Goal: Task Accomplishment & Management: Complete application form

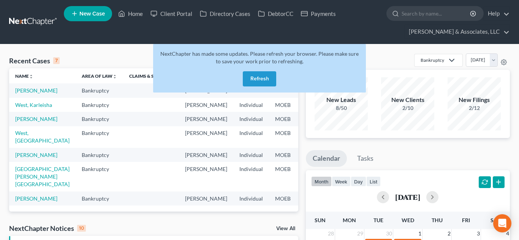
click at [260, 80] on button "Refresh" at bounding box center [259, 78] width 33 height 15
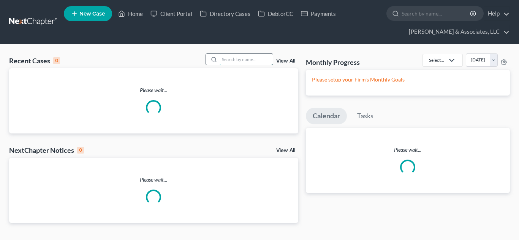
click at [244, 60] on input "search" at bounding box center [245, 59] width 53 height 11
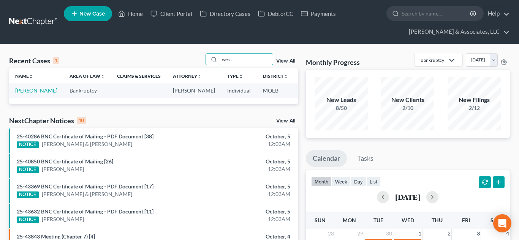
type input "wesc"
click at [23, 94] on td "[PERSON_NAME]" at bounding box center [36, 91] width 54 height 14
click at [22, 91] on link "[PERSON_NAME]" at bounding box center [36, 90] width 42 height 6
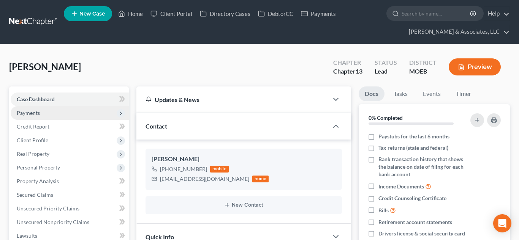
click at [33, 112] on span "Payments" at bounding box center [28, 113] width 23 height 6
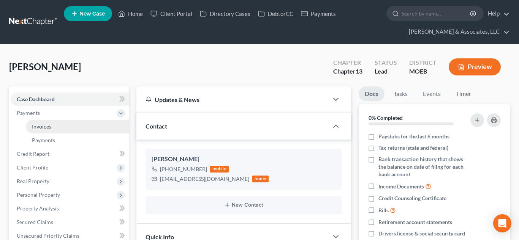
scroll to position [1150, 0]
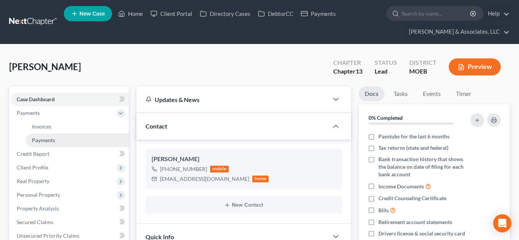
click at [51, 139] on span "Payments" at bounding box center [43, 140] width 23 height 6
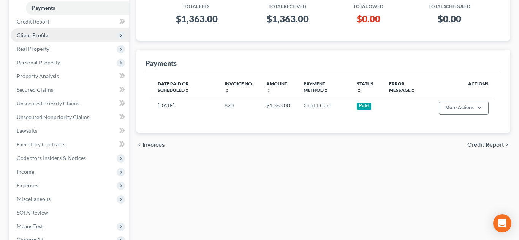
scroll to position [134, 0]
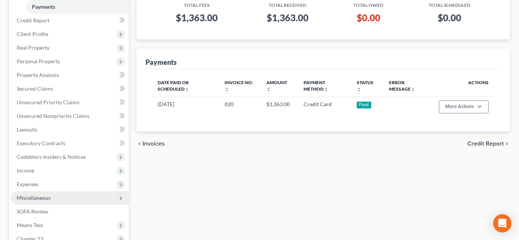
click at [50, 200] on span "Miscellaneous" at bounding box center [70, 198] width 118 height 14
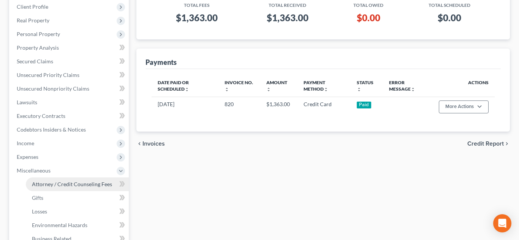
click at [75, 185] on span "Attorney / Credit Counseling Fees" at bounding box center [72, 184] width 80 height 6
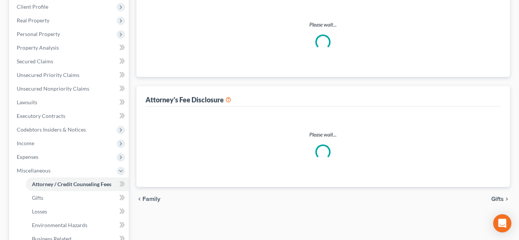
scroll to position [84, 0]
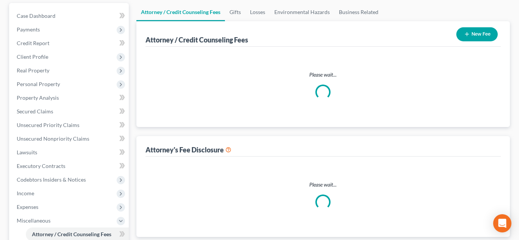
select select "0"
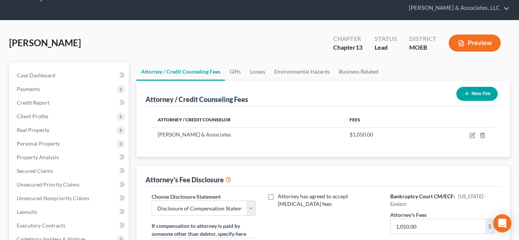
scroll to position [5, 0]
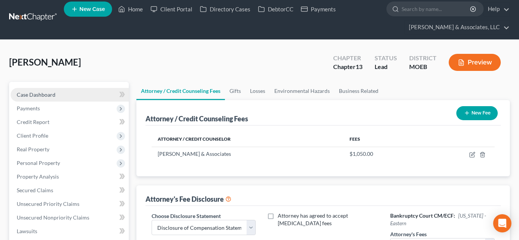
click at [42, 95] on span "Case Dashboard" at bounding box center [36, 94] width 39 height 6
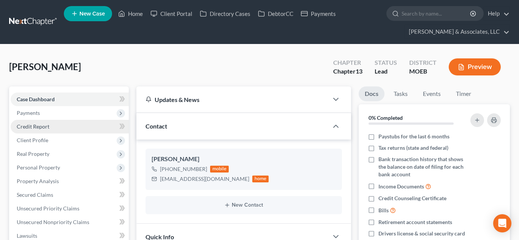
click at [41, 128] on span "Credit Report" at bounding box center [33, 126] width 33 height 6
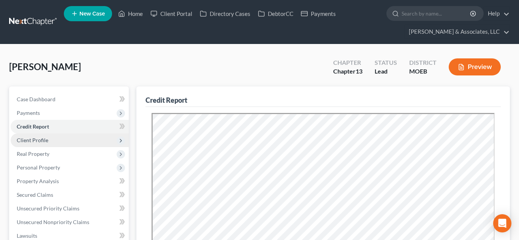
click at [43, 139] on span "Client Profile" at bounding box center [33, 140] width 32 height 6
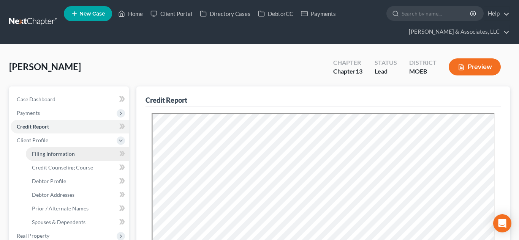
click at [55, 153] on span "Filing Information" at bounding box center [53, 154] width 43 height 6
select select "1"
select select "0"
select select "3"
select select "26"
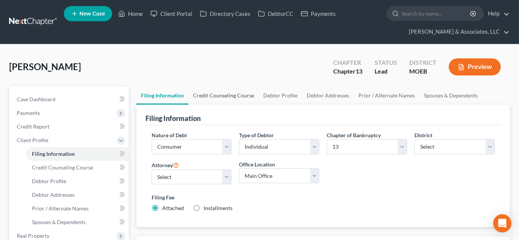
click at [210, 96] on link "Credit Counseling Course" at bounding box center [223, 96] width 70 height 18
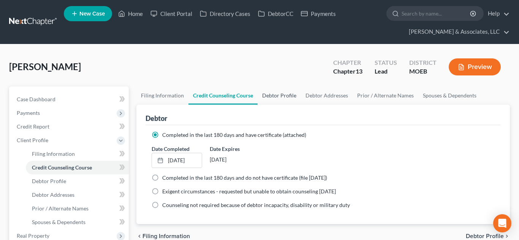
click at [284, 96] on link "Debtor Profile" at bounding box center [278, 96] width 43 height 18
select select "0"
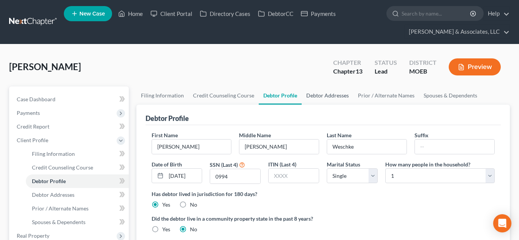
click at [332, 99] on link "Debtor Addresses" at bounding box center [327, 96] width 52 height 18
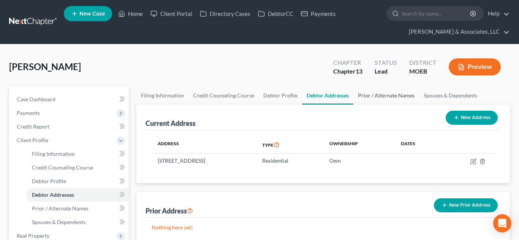
click at [377, 100] on link "Prior / Alternate Names" at bounding box center [386, 96] width 66 height 18
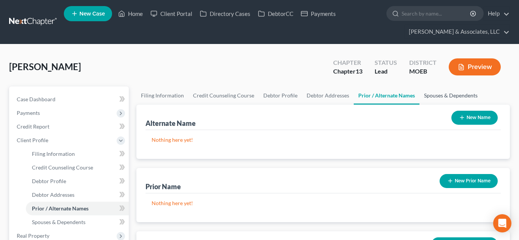
click at [434, 98] on link "Spouses & Dependents" at bounding box center [450, 96] width 63 height 18
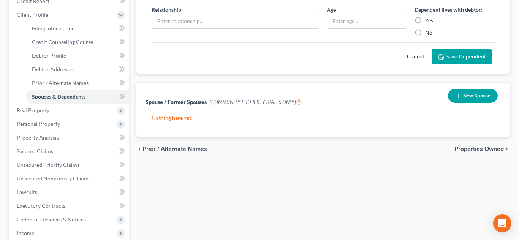
scroll to position [133, 0]
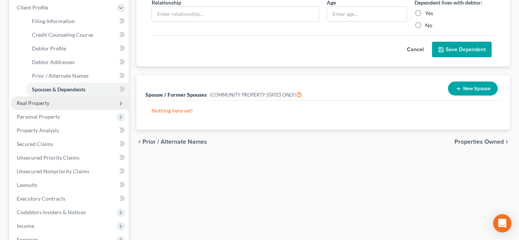
click at [29, 106] on span "Real Property" at bounding box center [33, 103] width 33 height 6
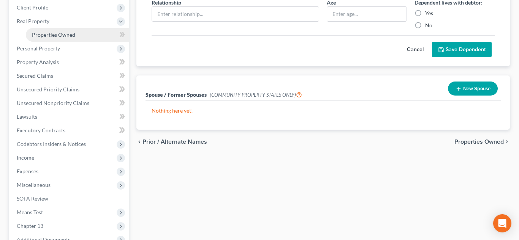
click at [60, 33] on span "Properties Owned" at bounding box center [53, 35] width 43 height 6
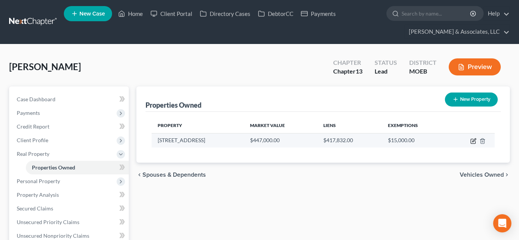
click at [470, 143] on icon "button" at bounding box center [473, 141] width 6 height 6
select select "26"
select select "0"
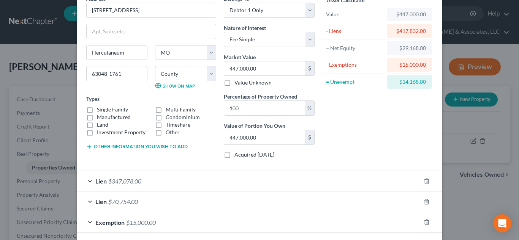
scroll to position [74, 0]
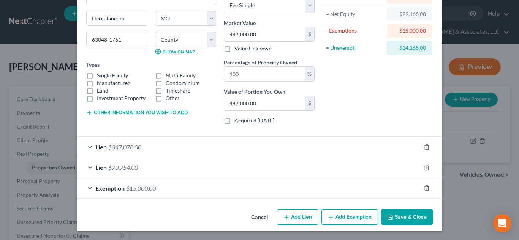
click at [402, 220] on button "Save & Close" at bounding box center [407, 218] width 52 height 16
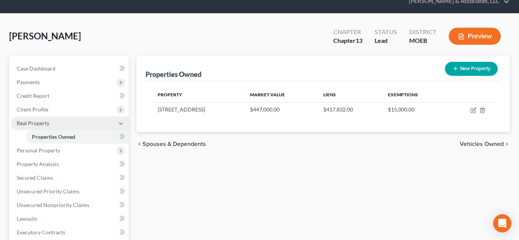
scroll to position [32, 0]
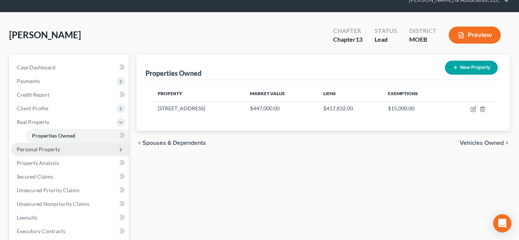
click at [43, 150] on span "Personal Property" at bounding box center [38, 149] width 43 height 6
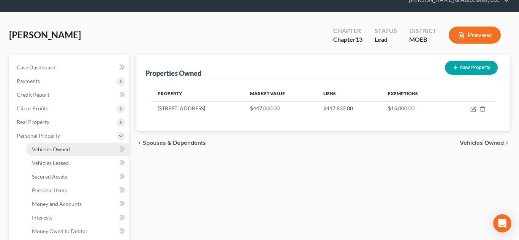
click at [63, 149] on span "Vehicles Owned" at bounding box center [51, 149] width 38 height 6
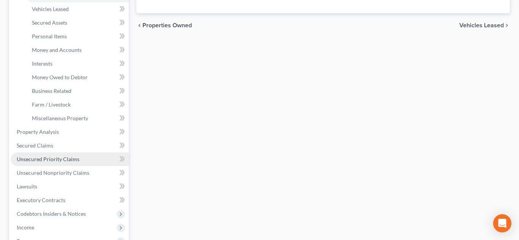
scroll to position [189, 0]
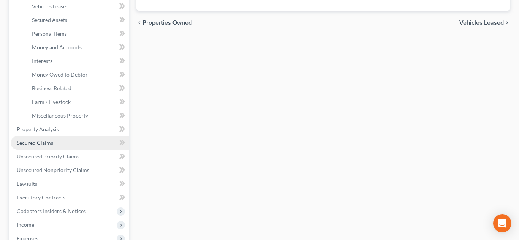
click at [41, 146] on span "Secured Claims" at bounding box center [35, 143] width 36 height 6
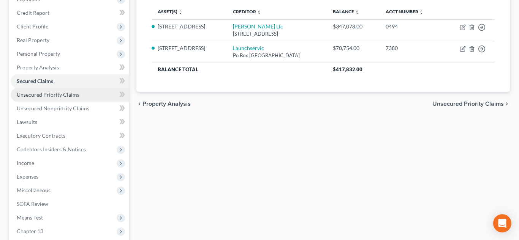
scroll to position [116, 0]
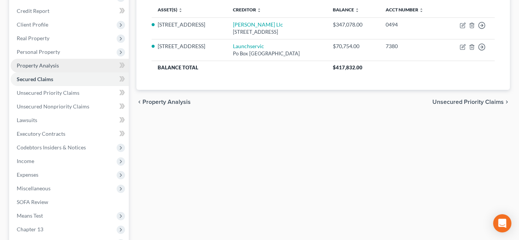
click at [41, 67] on span "Property Analysis" at bounding box center [38, 65] width 42 height 6
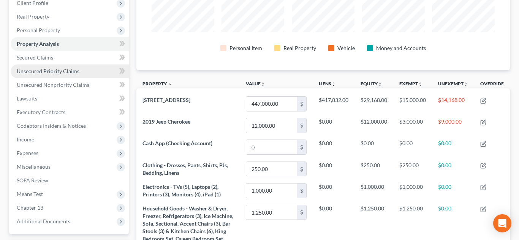
scroll to position [136, 0]
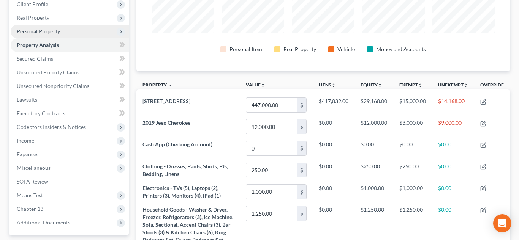
click at [32, 33] on span "Personal Property" at bounding box center [38, 31] width 43 height 6
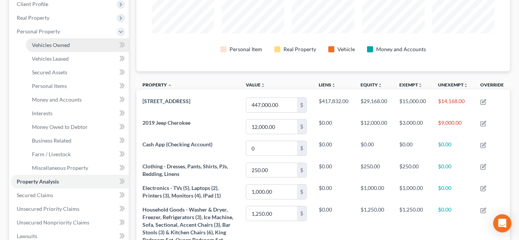
click at [43, 45] on span "Vehicles Owned" at bounding box center [51, 45] width 38 height 6
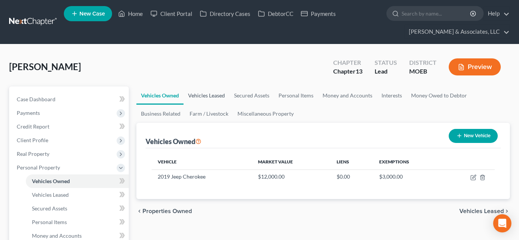
click at [222, 99] on link "Vehicles Leased" at bounding box center [206, 96] width 46 height 18
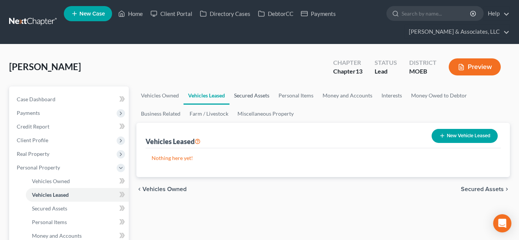
click at [257, 102] on link "Secured Assets" at bounding box center [251, 96] width 44 height 18
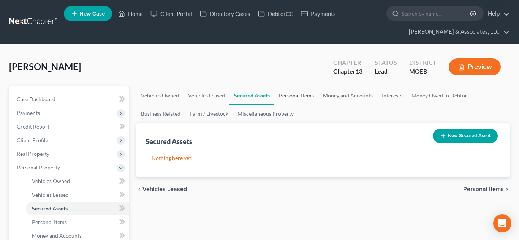
click at [297, 97] on link "Personal Items" at bounding box center [296, 96] width 44 height 18
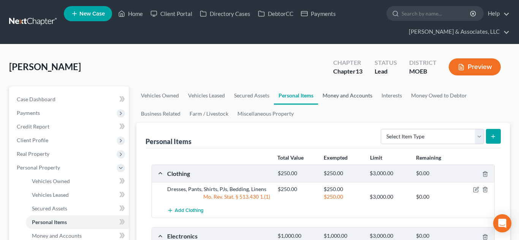
click at [341, 98] on link "Money and Accounts" at bounding box center [347, 96] width 59 height 18
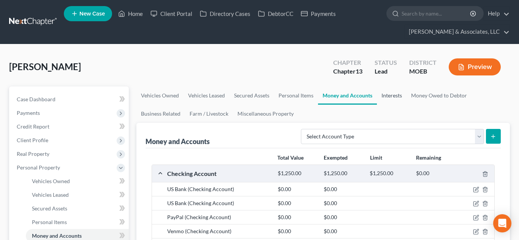
click at [392, 97] on link "Interests" at bounding box center [392, 96] width 30 height 18
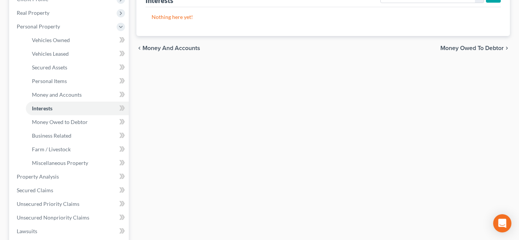
scroll to position [152, 0]
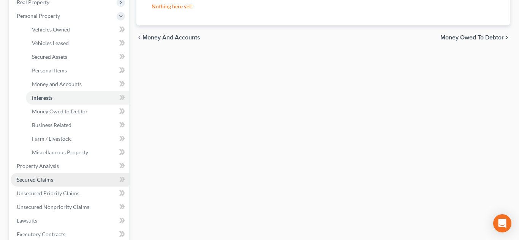
click at [44, 178] on span "Secured Claims" at bounding box center [35, 180] width 36 height 6
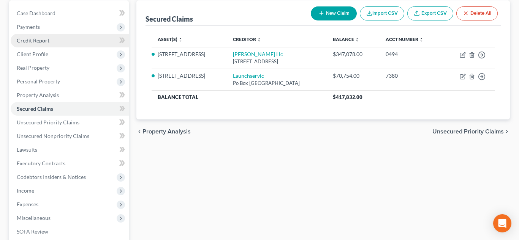
scroll to position [104, 0]
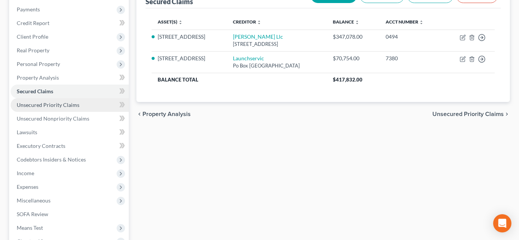
click at [66, 106] on span "Unsecured Priority Claims" at bounding box center [48, 105] width 63 height 6
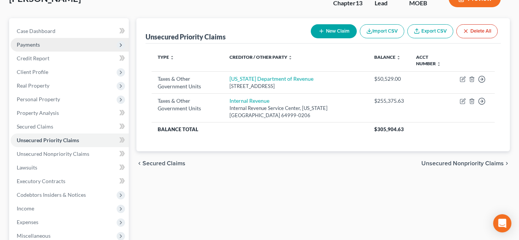
scroll to position [69, 0]
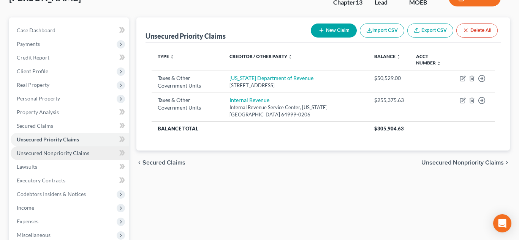
click at [80, 151] on span "Unsecured Nonpriority Claims" at bounding box center [53, 153] width 73 height 6
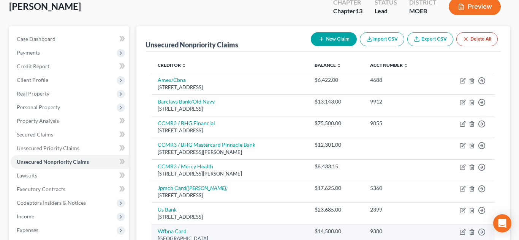
scroll to position [72, 0]
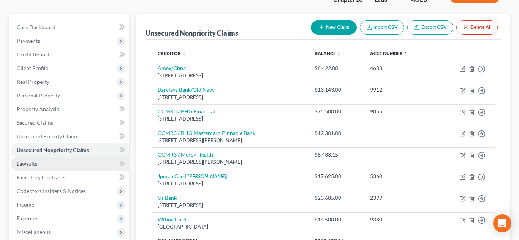
click at [36, 165] on span "Lawsuits" at bounding box center [27, 164] width 20 height 6
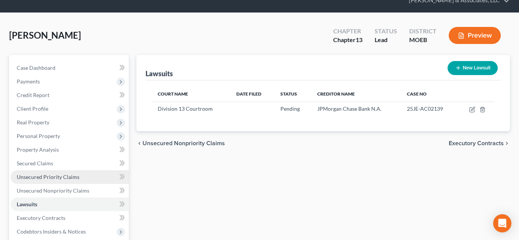
scroll to position [35, 0]
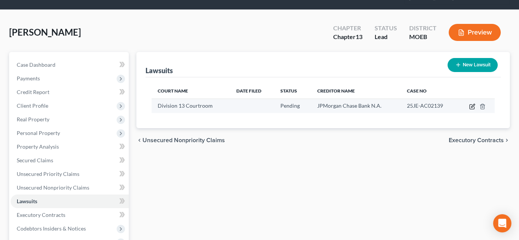
click at [471, 106] on icon "button" at bounding box center [472, 105] width 3 height 3
select select "24"
select select "0"
select select "14"
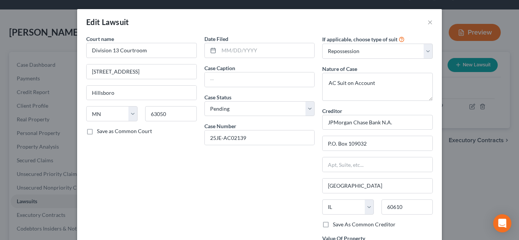
scroll to position [105, 0]
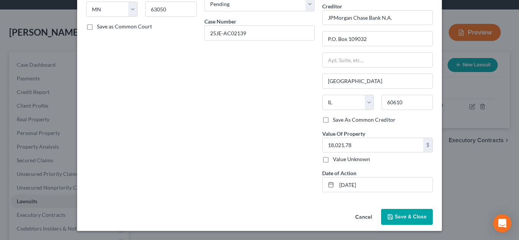
click at [387, 214] on icon "button" at bounding box center [390, 217] width 6 height 6
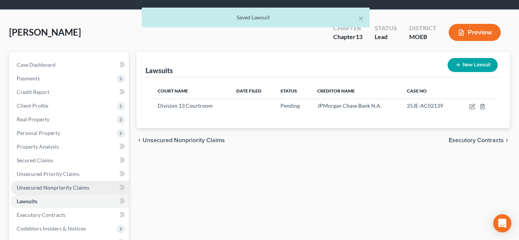
click at [52, 185] on span "Unsecured Nonpriority Claims" at bounding box center [53, 187] width 73 height 6
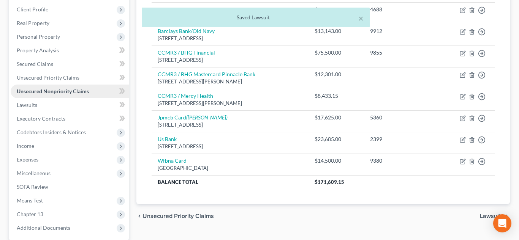
scroll to position [132, 0]
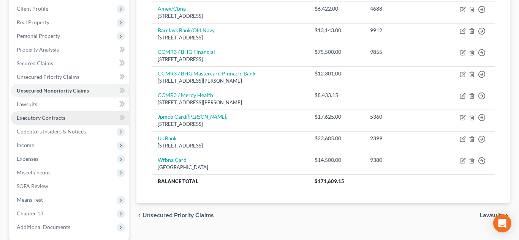
click at [38, 118] on span "Executory Contracts" at bounding box center [41, 118] width 49 height 6
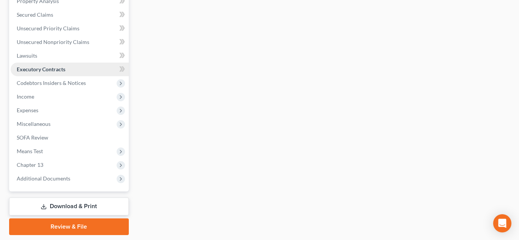
scroll to position [184, 0]
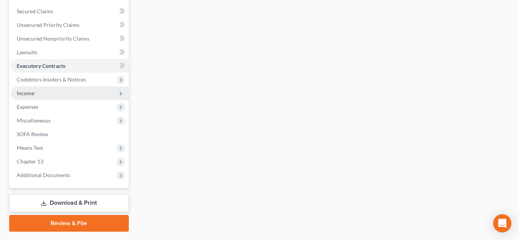
click at [35, 96] on span "Income" at bounding box center [70, 94] width 118 height 14
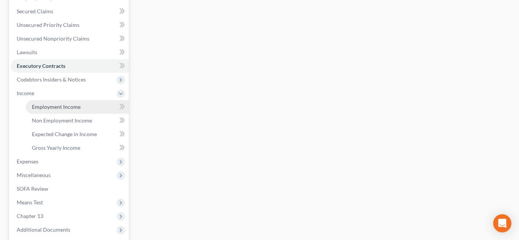
click at [53, 104] on span "Employment Income" at bounding box center [56, 107] width 49 height 6
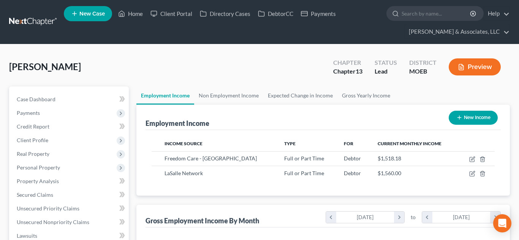
scroll to position [136, 209]
click at [194, 99] on link "Non Employment Income" at bounding box center [228, 96] width 69 height 18
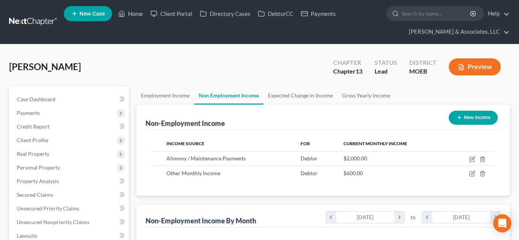
scroll to position [136, 209]
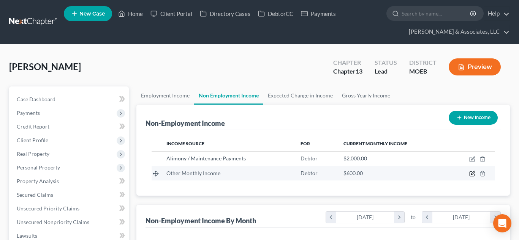
click at [474, 175] on icon "button" at bounding box center [471, 174] width 5 height 5
select select "13"
select select "0"
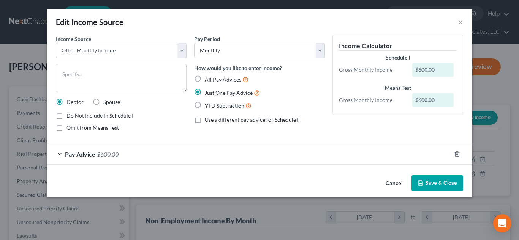
click at [103, 155] on span "$600.00" at bounding box center [108, 154] width 22 height 7
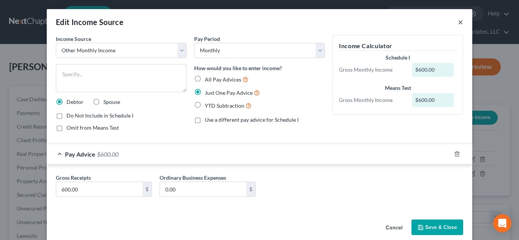
click at [457, 22] on button "×" at bounding box center [459, 21] width 5 height 9
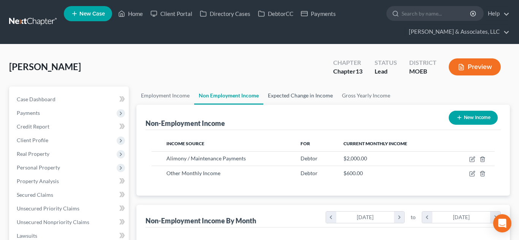
click at [292, 98] on link "Expected Change in Income" at bounding box center [300, 96] width 74 height 18
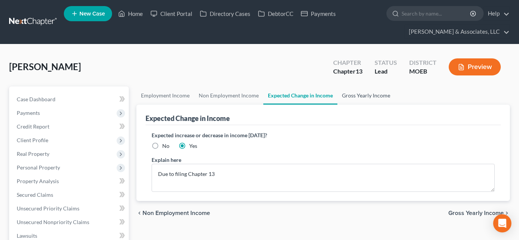
click at [369, 97] on link "Gross Yearly Income" at bounding box center [365, 96] width 57 height 18
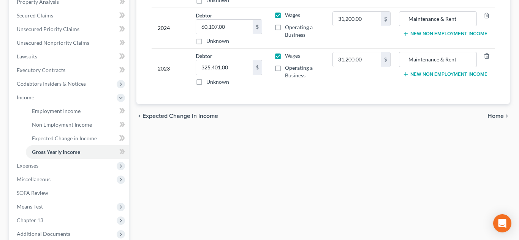
scroll to position [178, 0]
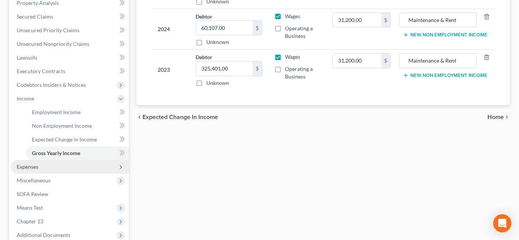
click at [38, 169] on span "Expenses" at bounding box center [28, 167] width 22 height 6
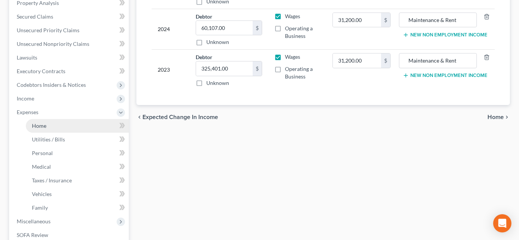
click at [43, 124] on span "Home" at bounding box center [39, 126] width 14 height 6
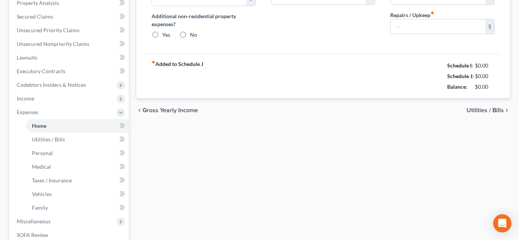
type input "2,518.00"
type input "0.00"
radio input "true"
type input "0.00"
type input "36.00"
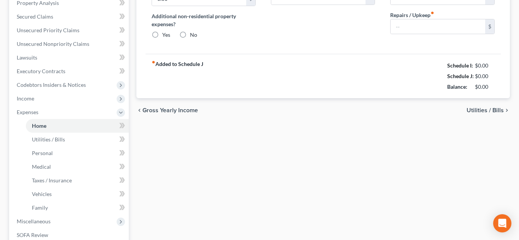
type input "0.00"
type input "50.00"
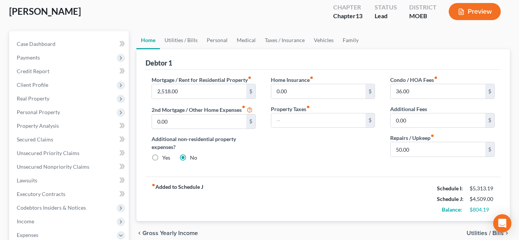
scroll to position [52, 0]
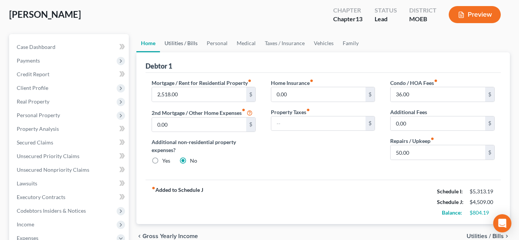
click at [175, 45] on link "Utilities / Bills" at bounding box center [181, 43] width 42 height 18
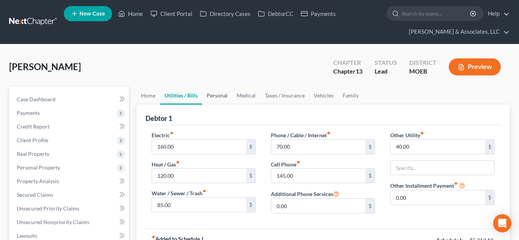
click at [213, 101] on link "Personal" at bounding box center [217, 96] width 30 height 18
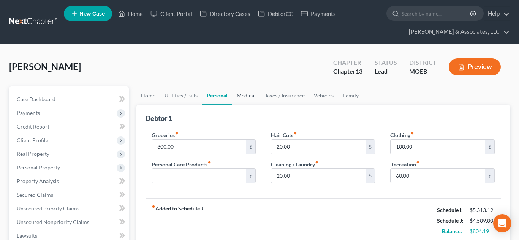
click at [243, 98] on link "Medical" at bounding box center [246, 96] width 28 height 18
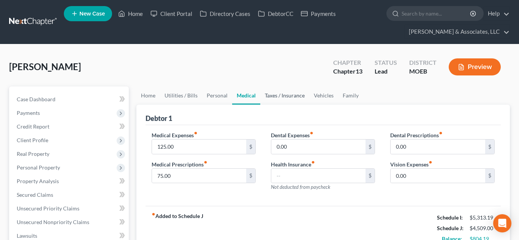
click at [275, 101] on link "Taxes / Insurance" at bounding box center [284, 96] width 49 height 18
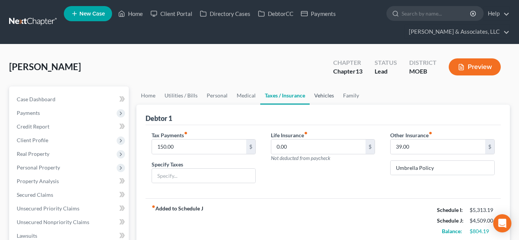
click at [318, 99] on link "Vehicles" at bounding box center [323, 96] width 29 height 18
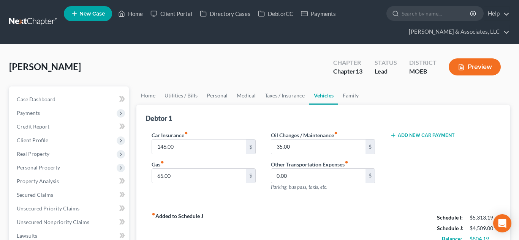
click at [318, 99] on link "Vehicles" at bounding box center [323, 96] width 29 height 18
click at [341, 98] on link "Family" at bounding box center [350, 96] width 25 height 18
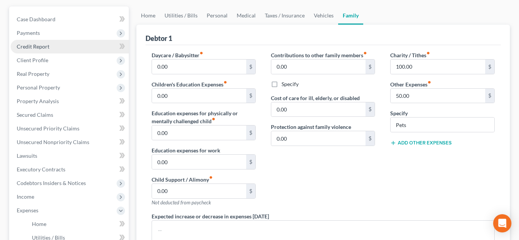
scroll to position [83, 0]
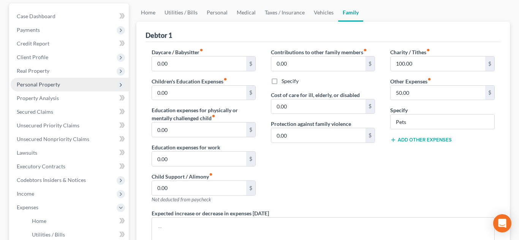
click at [30, 87] on span "Personal Property" at bounding box center [38, 84] width 43 height 6
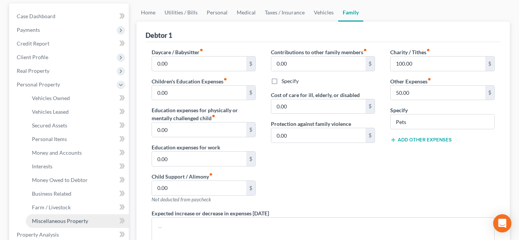
click at [63, 224] on span "Miscellaneous Property" at bounding box center [60, 221] width 56 height 6
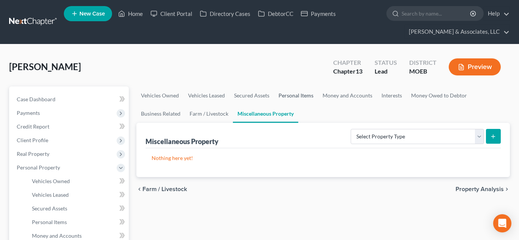
click at [285, 95] on link "Personal Items" at bounding box center [296, 96] width 44 height 18
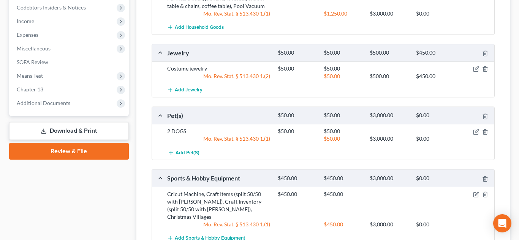
scroll to position [394, 0]
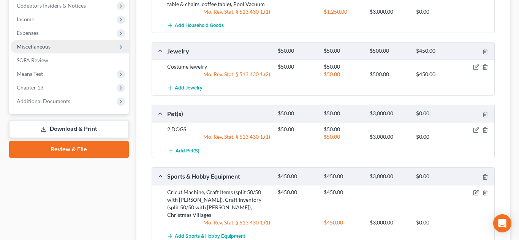
click at [53, 50] on span "Miscellaneous" at bounding box center [70, 47] width 118 height 14
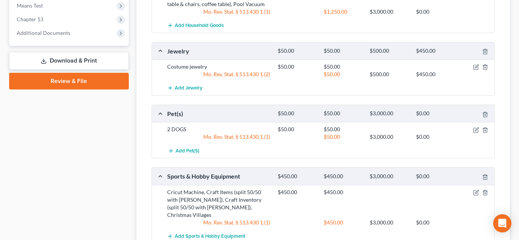
scroll to position [258, 0]
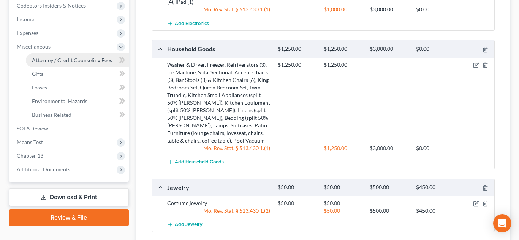
click at [56, 60] on span "Attorney / Credit Counseling Fees" at bounding box center [72, 60] width 80 height 6
select select "0"
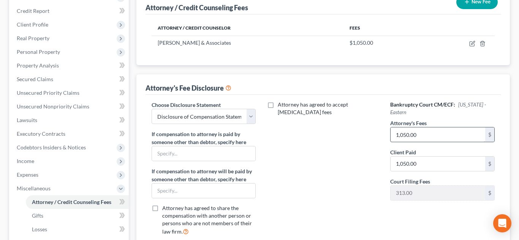
scroll to position [117, 0]
click at [401, 132] on input "1,050.00" at bounding box center [437, 134] width 95 height 14
type input "5,800"
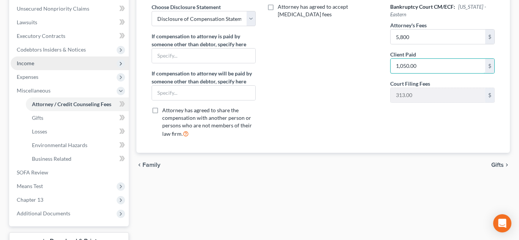
scroll to position [216, 0]
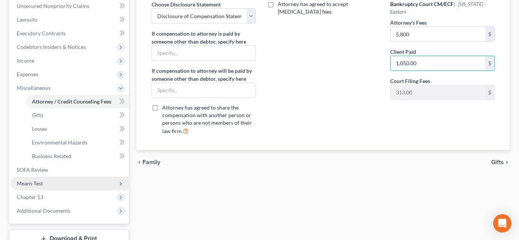
click at [36, 181] on span "Means Test" at bounding box center [30, 183] width 26 height 6
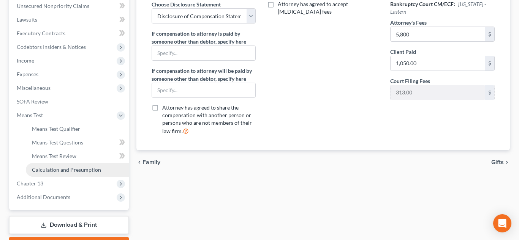
click at [58, 171] on span "Calculation and Presumption" at bounding box center [66, 170] width 69 height 6
